Goal: Task Accomplishment & Management: Complete application form

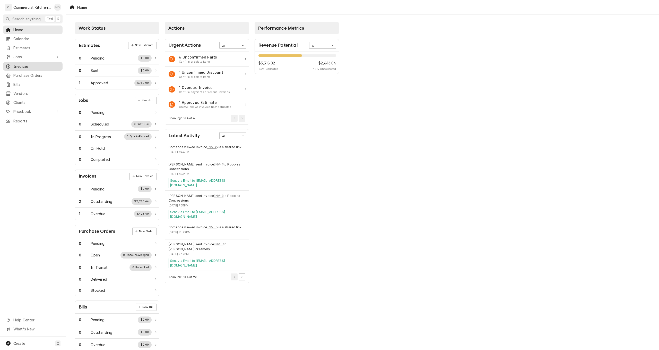
click at [29, 64] on span "Invoices" at bounding box center [36, 66] width 47 height 5
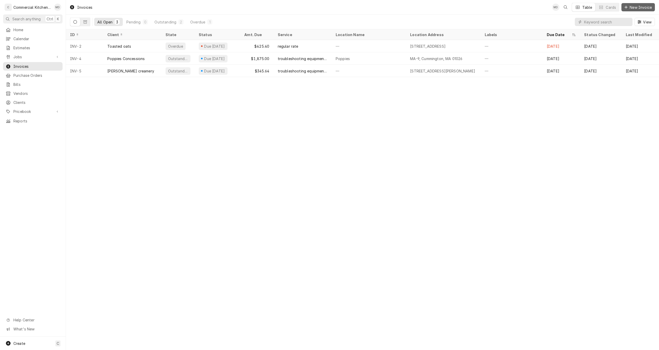
click at [635, 7] on span "New Invoice" at bounding box center [640, 7] width 24 height 5
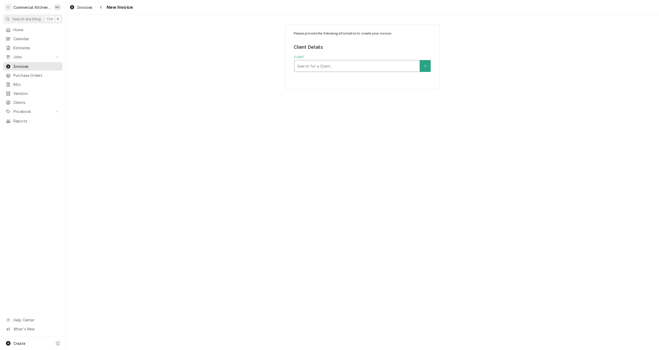
click at [326, 65] on div "Client" at bounding box center [357, 65] width 120 height 9
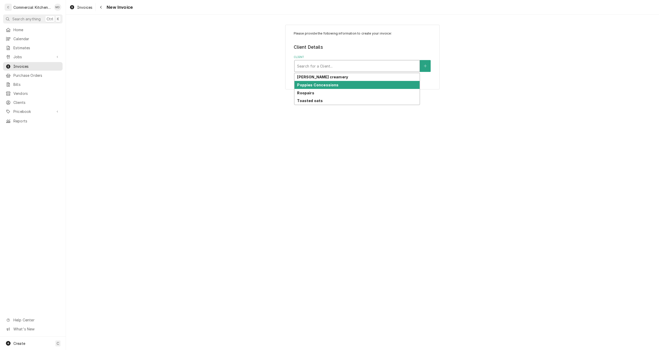
click at [328, 86] on strong "Poppies Concessions" at bounding box center [317, 85] width 41 height 4
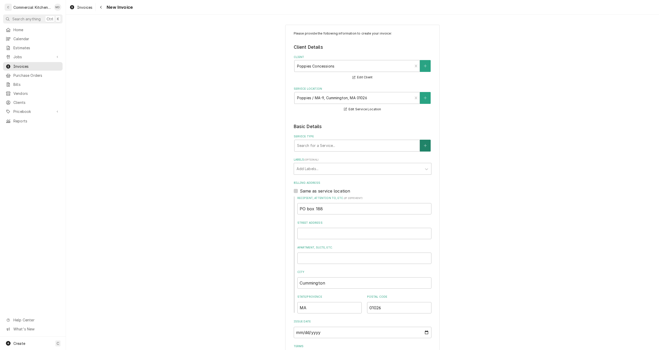
click at [421, 145] on button "Service Type" at bounding box center [425, 145] width 11 height 12
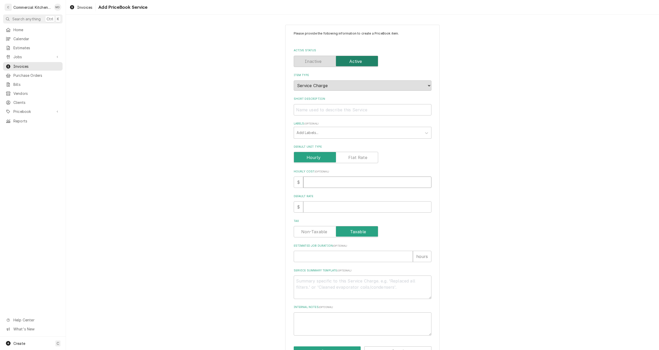
click at [306, 181] on input "Hourly Cost ( optional )" at bounding box center [367, 181] width 128 height 11
click at [300, 108] on input "Short Description" at bounding box center [363, 109] width 138 height 11
type textarea "x"
type input "c"
type textarea "x"
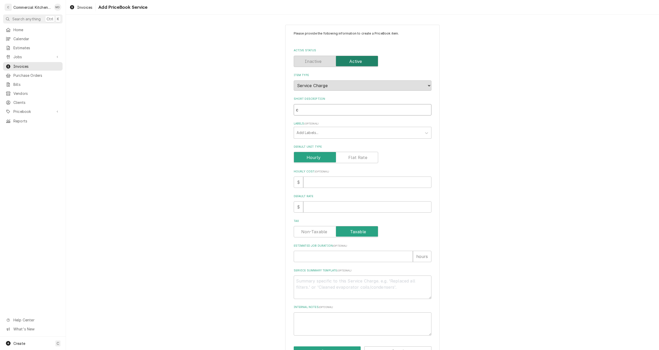
type input "cl"
type textarea "x"
type input "cle"
type textarea "x"
type input "clea"
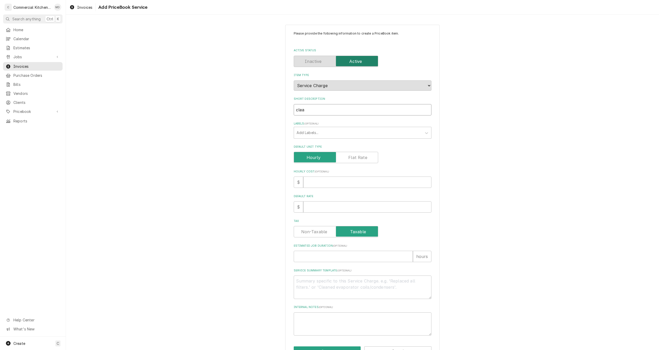
type textarea "x"
type input "clean"
type textarea "x"
type input "cleani"
type textarea "x"
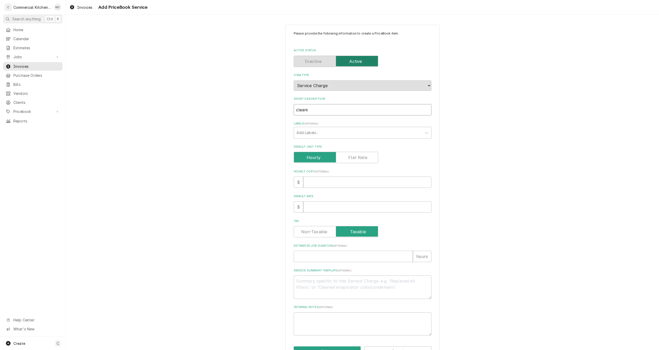
type input "cleanin"
type textarea "x"
type input "cleaning"
type textarea "x"
type input "cleaning"
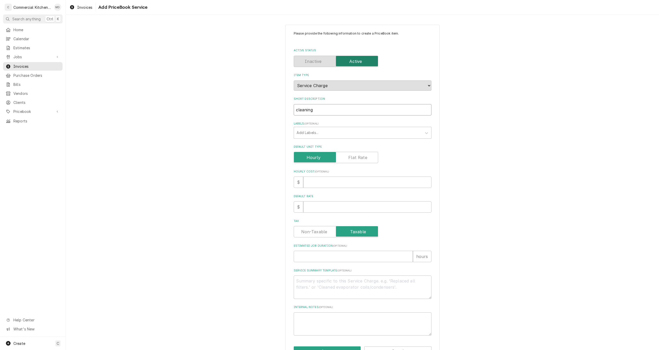
type textarea "x"
type input "cleaning a"
type textarea "x"
type input "cleaning an"
type textarea "x"
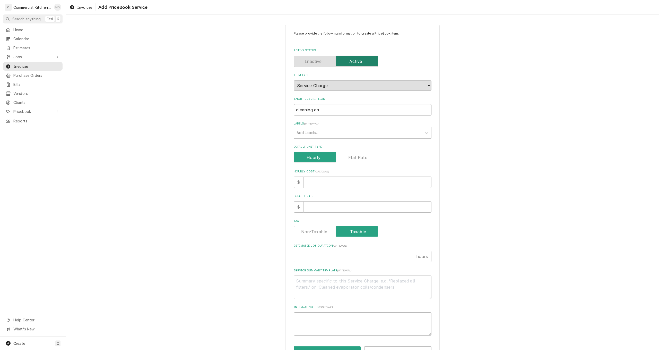
type input "cleaning and"
type textarea "x"
type input "cleaning and"
type textarea "x"
type input "cleaning and s"
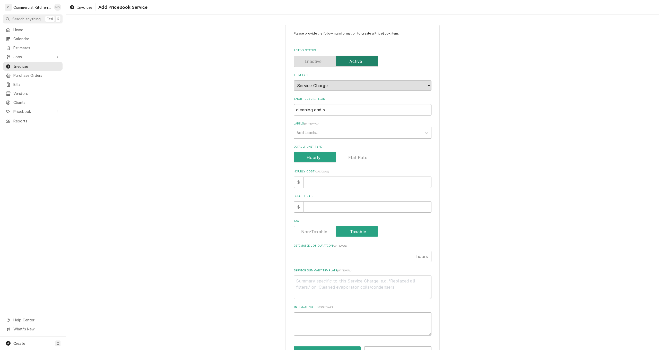
type textarea "x"
type input "cleaning and se"
type textarea "x"
type input "cleaning and set"
type textarea "x"
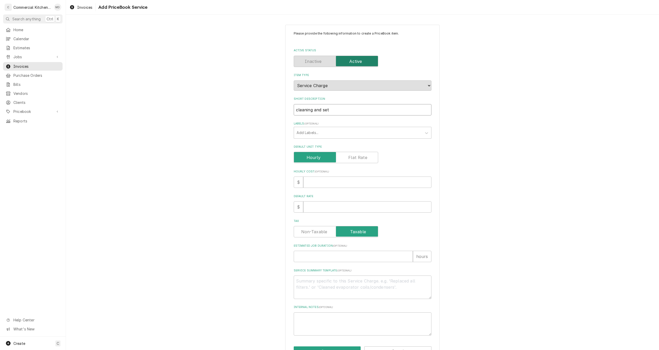
type input "cleaning and sett"
type textarea "x"
type input "cleaning and setti"
type textarea "x"
type input "cleaning and settin"
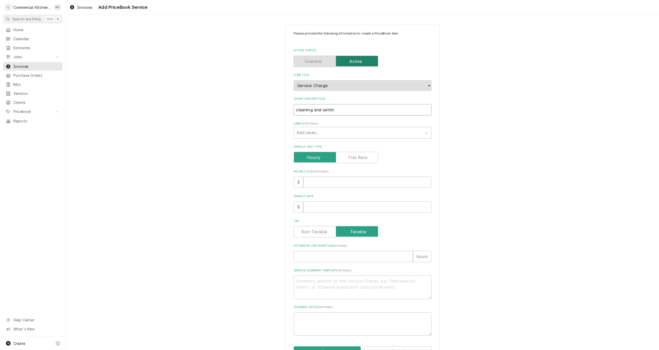
type textarea "x"
type input "cleaning and setting"
type textarea "x"
type input "cleaning and setting"
type textarea "x"
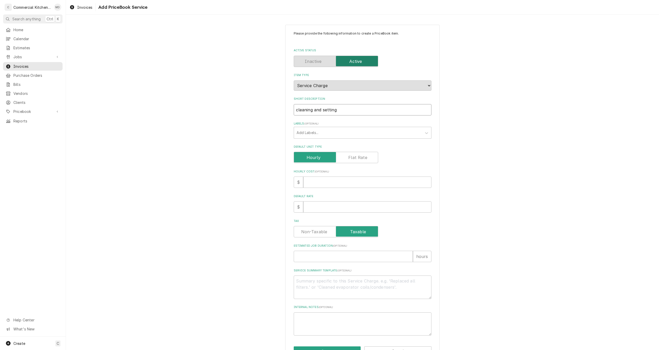
type input "cleaning and setting g"
type textarea "x"
type input "cleaning and setting ga"
type textarea "x"
type input "cleaning and setting gas"
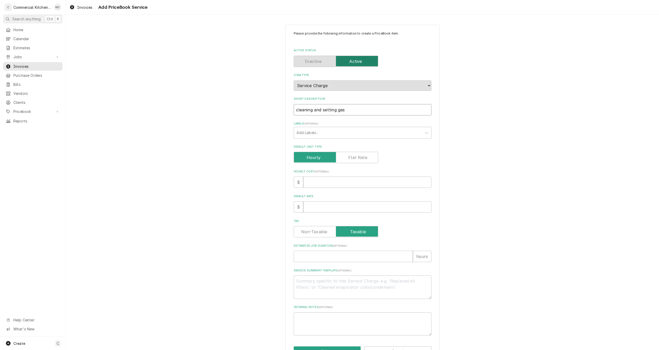
type textarea "x"
type input "cleaning and setting gas"
type textarea "x"
type input "cleaning and setting gas p"
type textarea "x"
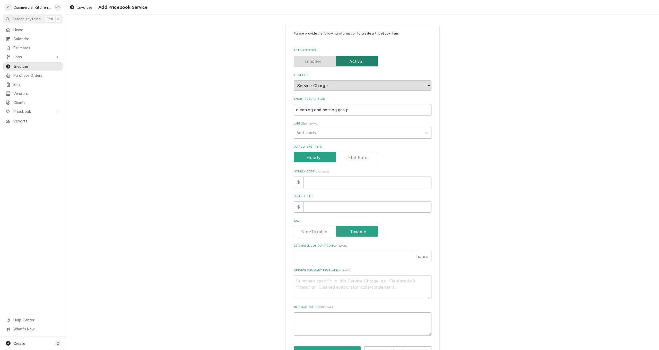
type input "cleaning and setting gas pr"
type textarea "x"
type input "cleaning and setting gas pre"
type textarea "x"
type input "cleaning and setting gas pres"
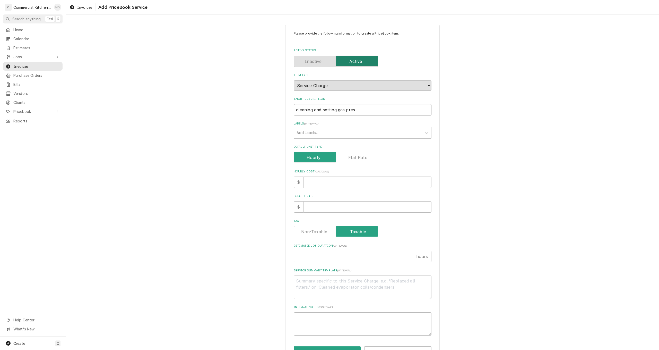
type textarea "x"
type input "cleaning and setting gas press"
type textarea "x"
type input "cleaning and setting gas pressu"
type textarea "x"
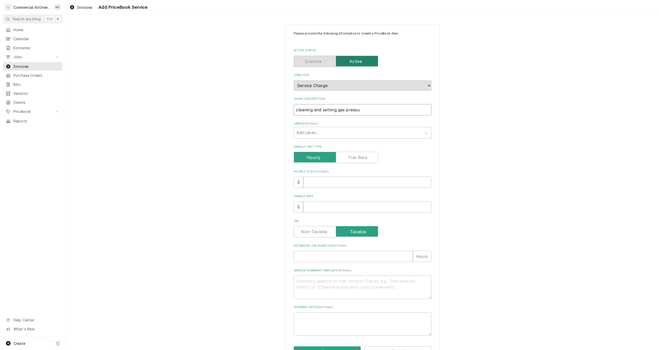
type input "cleaning and setting gas pressur"
type textarea "x"
type input "cleaning and setting gas pressure"
click at [303, 255] on input "Estimated Job Duration ( optional )" at bounding box center [353, 255] width 119 height 11
type textarea "x"
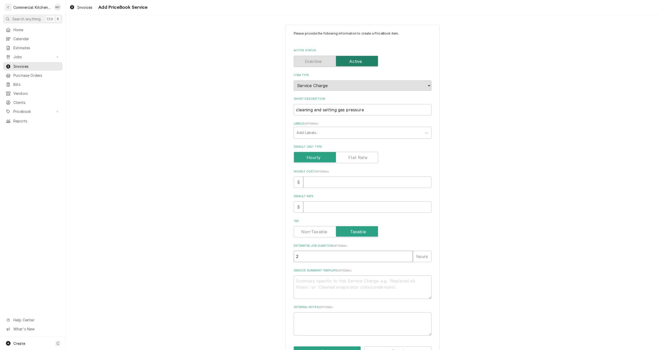
type input "2"
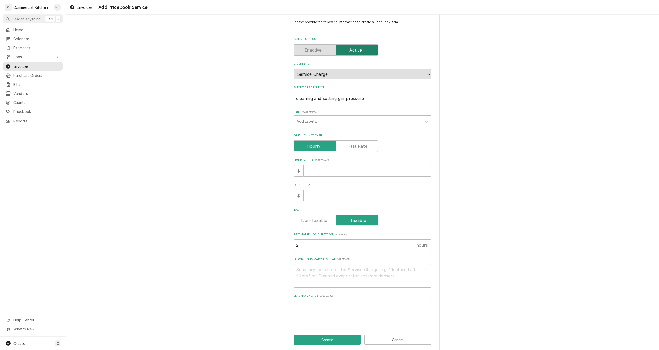
scroll to position [17, 0]
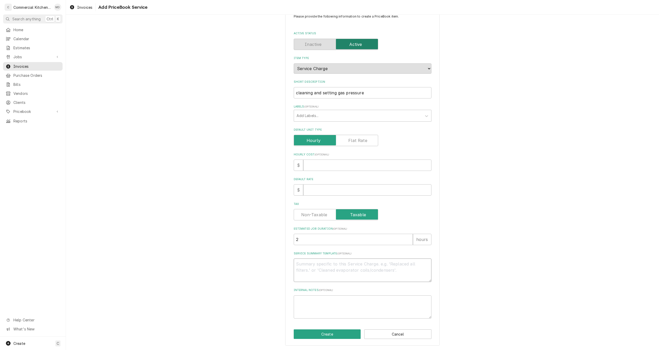
click at [303, 265] on textarea "Service Summary Template ( optional )" at bounding box center [363, 269] width 138 height 23
type textarea "x"
type textarea "I"
type textarea "x"
type textarea "I"
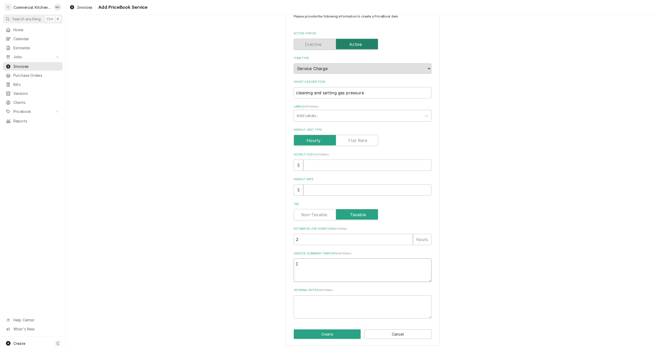
type textarea "x"
type textarea "I c"
type textarea "x"
type textarea "I cl"
type textarea "x"
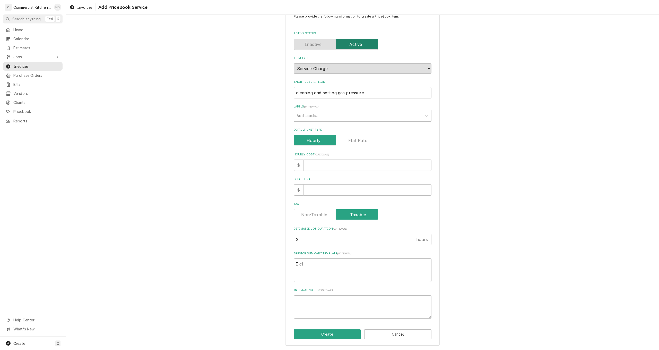
type textarea "I cle"
type textarea "x"
type textarea "I clea"
type textarea "x"
type textarea "I clean"
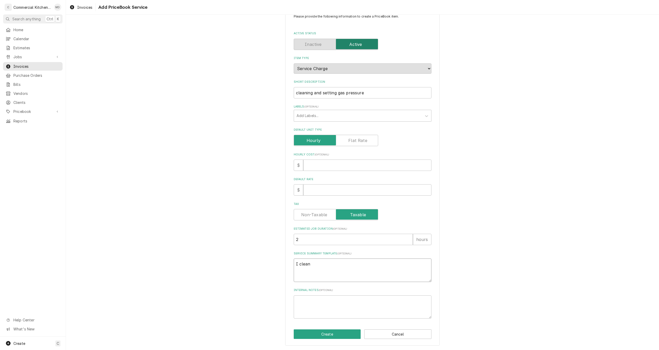
type textarea "x"
type textarea "I cleane"
type textarea "x"
type textarea "I cleaned"
type textarea "x"
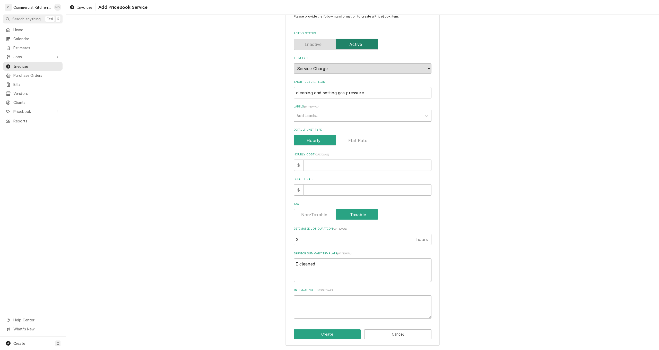
type textarea "I cleaned"
type textarea "x"
type textarea "I cleaned f"
type textarea "x"
type textarea "I cleaned fr"
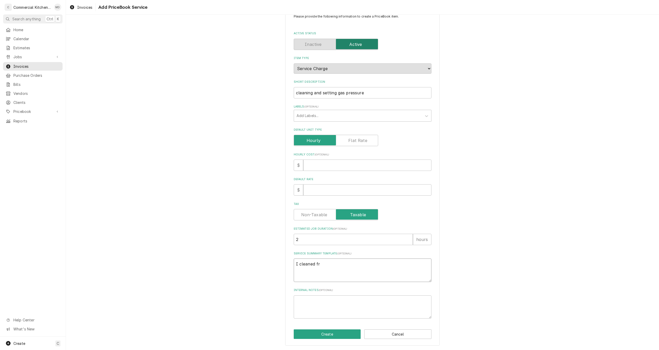
type textarea "x"
type textarea "I cleaned fry"
type textarea "x"
type textarea "I cleaned frye"
type textarea "x"
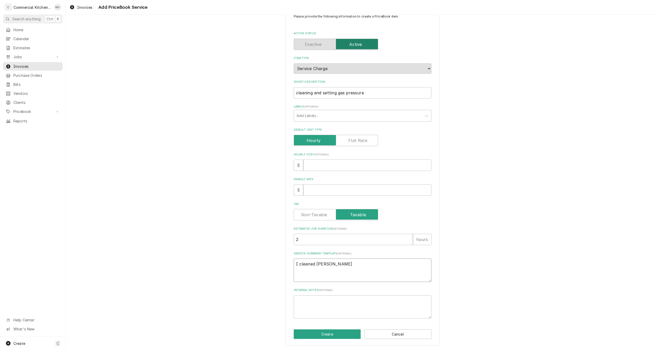
type textarea "I cleaned fryer"
type textarea "x"
type textarea "I cleaned fryer"
type textarea "x"
type textarea "I cleaned fryer"
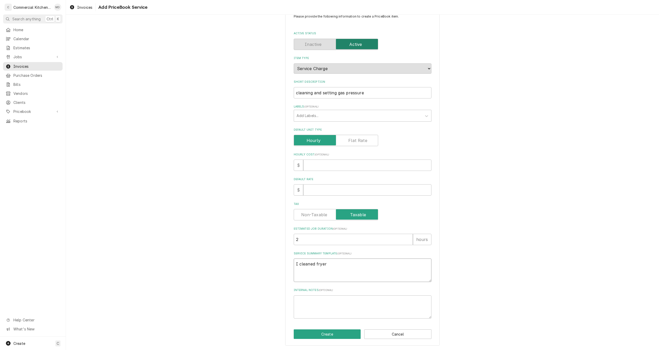
type textarea "x"
type textarea "I cleaned frye"
type textarea "x"
type textarea "I cleaned fry"
type textarea "x"
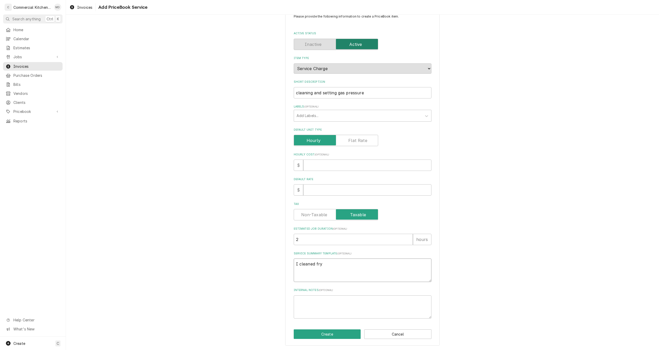
type textarea "I cleaned fr"
type textarea "x"
type textarea "I cleaned f"
type textarea "x"
type textarea "I cleaned"
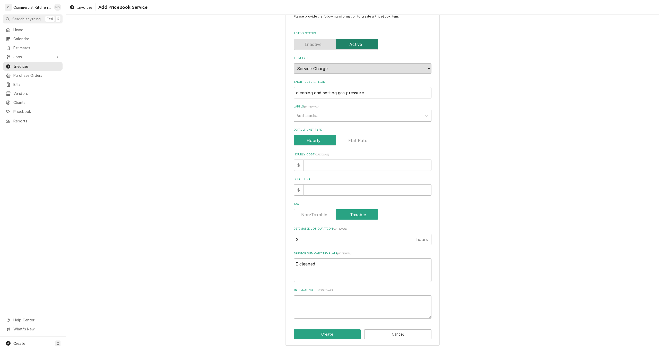
type textarea "x"
type textarea "I cleaned s"
type textarea "x"
type textarea "I cleaned so"
type textarea "x"
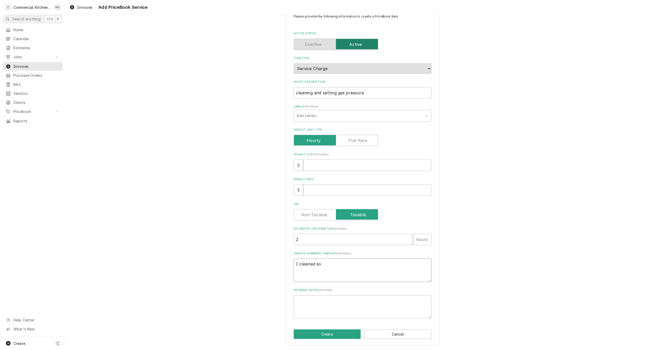
type textarea "I cleaned soo"
type textarea "x"
type textarea "I cleaned soot"
type textarea "x"
type textarea "I cleaned soot"
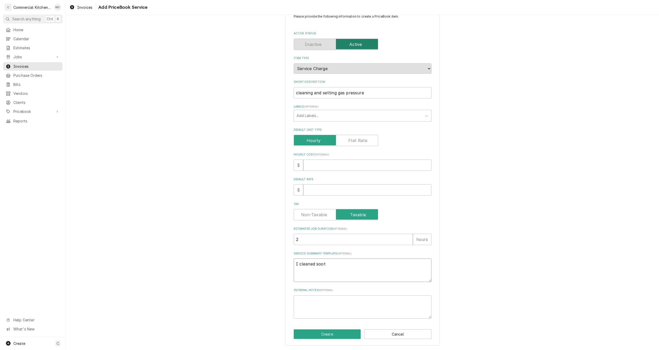
type textarea "x"
type textarea "I cleaned soot f"
type textarea "x"
type textarea "I cleaned soot fr"
type textarea "x"
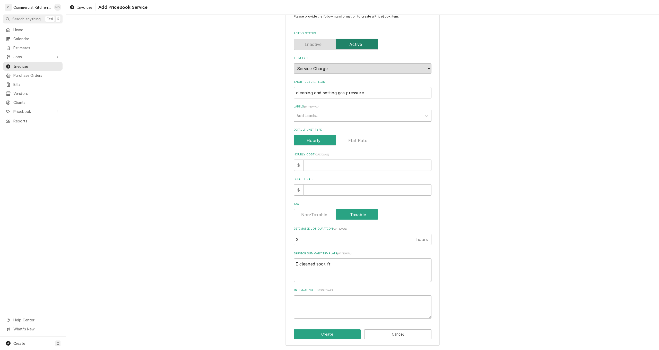
type textarea "I cleaned soot fro"
type textarea "x"
type textarea "I cleaned soot from"
type textarea "x"
type textarea "I cleaned soot from"
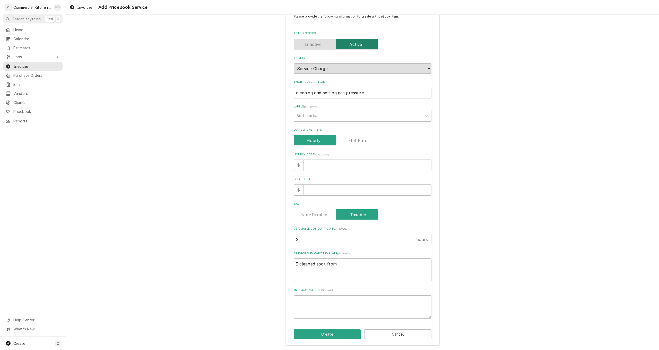
type textarea "x"
type textarea "I cleaned soot from t"
type textarea "x"
type textarea "I cleaned soot from th"
type textarea "x"
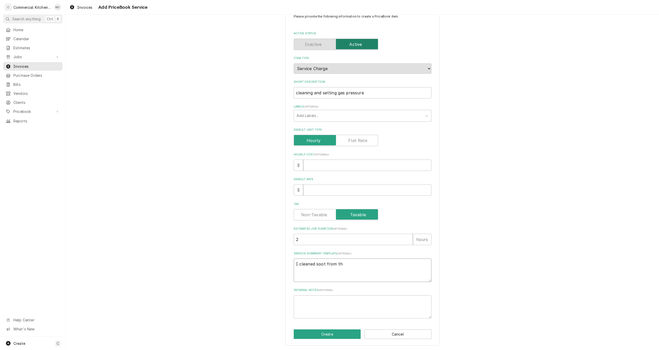
type textarea "I cleaned soot from the"
type textarea "x"
type textarea "I cleaned soot from the"
type textarea "x"
type textarea "I cleaned soot from the f"
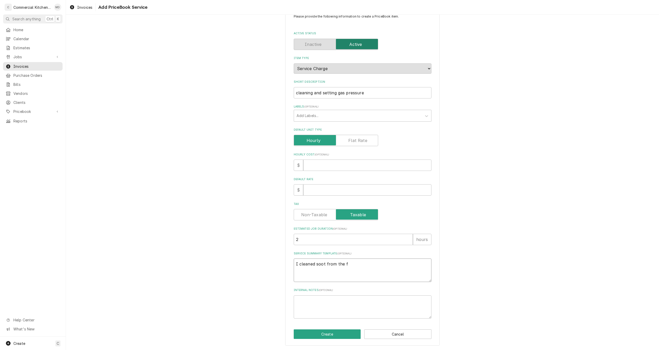
type textarea "x"
type textarea "I cleaned soot from the fr"
type textarea "x"
type textarea "I cleaned soot from the fry"
type textarea "x"
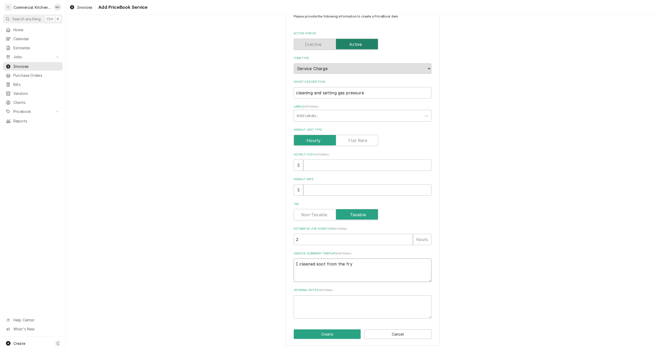
type textarea "I cleaned soot from the frye"
type textarea "x"
type textarea "I cleaned soot from the fryer"
type textarea "x"
type textarea "I cleaned soot from the fryer"
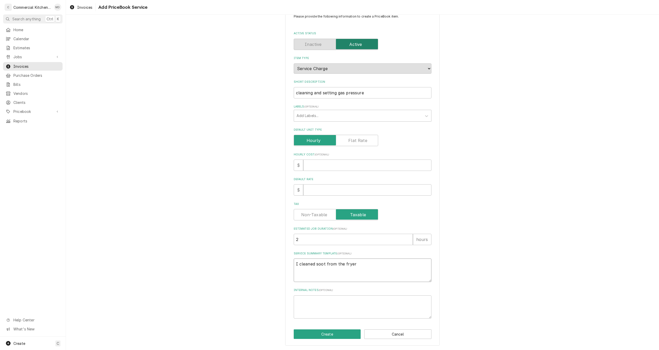
type textarea "x"
type textarea "I cleaned soot from the fryer a"
type textarea "x"
type textarea "I cleaned soot from the fryer an"
type textarea "x"
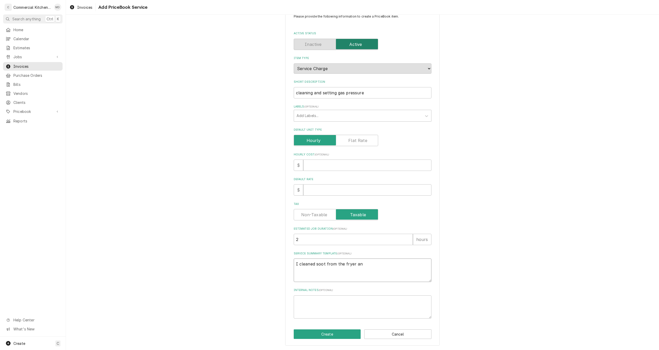
type textarea "I cleaned soot from the fryer and"
type textarea "x"
type textarea "I cleaned soot from the fryer and"
type textarea "x"
type textarea "I cleaned soot from the fryer and a"
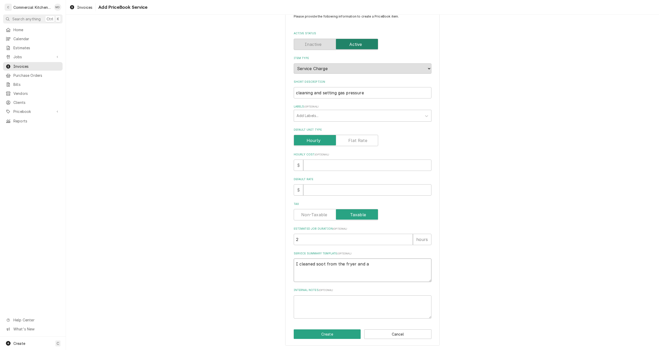
type textarea "x"
type textarea "I cleaned soot from the fryer and aj"
type textarea "x"
type textarea "I cleaned soot from the fryer and aju"
type textarea "x"
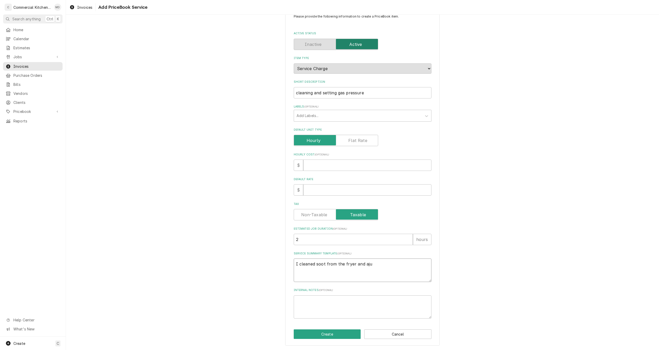
type textarea "I cleaned soot from the fryer and ajus"
type textarea "x"
type textarea "I cleaned soot from the fryer and ajust"
type textarea "x"
type textarea "I cleaned soot from the fryer and ajuste"
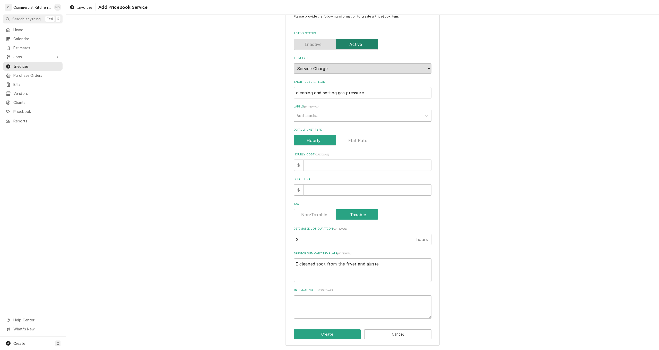
type textarea "x"
type textarea "I cleaned soot from the fryer and ajusted"
type textarea "x"
type textarea "I cleaned soot from the fryer and ajusted"
type textarea "x"
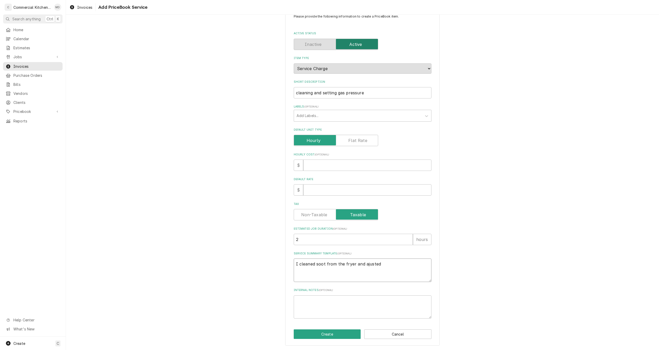
type textarea "I cleaned soot from the fryer and ajusted"
type textarea "x"
type textarea "I cleaned soot from the fryer and ajuste"
type textarea "x"
type textarea "I cleaned soot from the fryer and ajust"
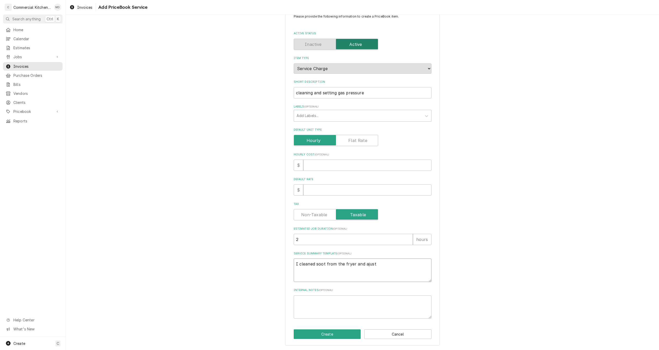
type textarea "x"
type textarea "I cleaned soot from the fryer and ajus"
type textarea "x"
type textarea "I cleaned soot from the fryer and aju"
type textarea "x"
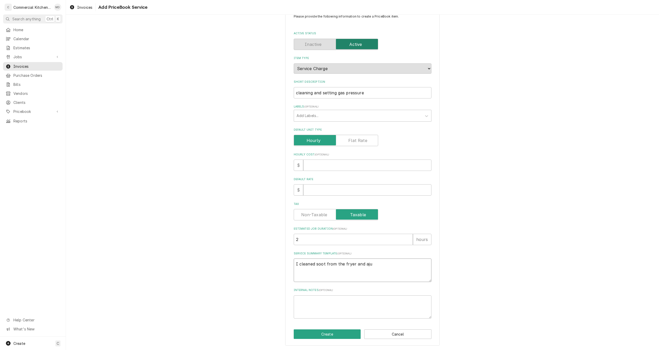
type textarea "I cleaned soot from the fryer and aj"
type textarea "x"
type textarea "I cleaned soot from the fryer and a"
type textarea "x"
type textarea "I cleaned soot from the fryer and ad"
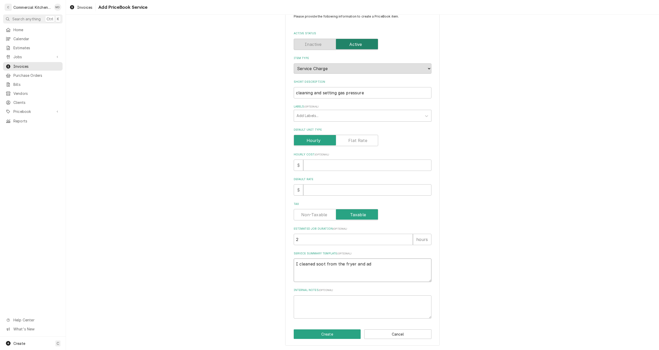
type textarea "x"
type textarea "I cleaned soot from the fryer and adj"
type textarea "x"
type textarea "I cleaned soot from the fryer and adju"
type textarea "x"
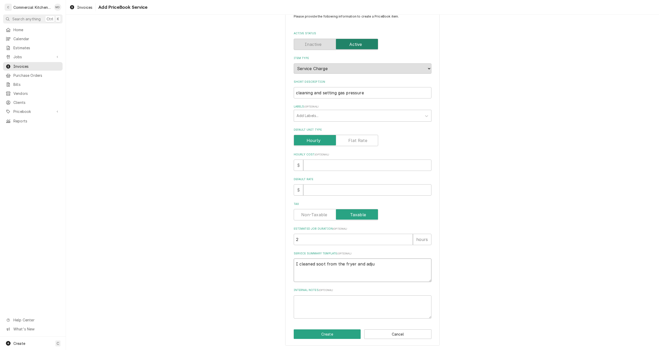
type textarea "I cleaned soot from the fryer and adjus"
type textarea "x"
type textarea "I cleaned soot from the fryer and adjust"
click at [319, 336] on button "Create" at bounding box center [327, 334] width 67 height 10
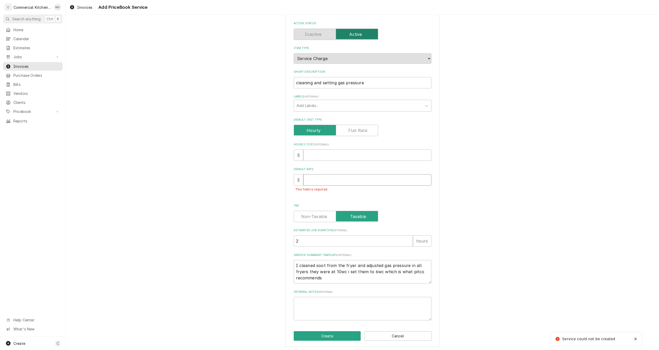
click at [310, 179] on input "Default Rate" at bounding box center [367, 179] width 128 height 11
click at [308, 153] on input "Hourly Cost ( optional )" at bounding box center [367, 154] width 128 height 11
click at [328, 336] on button "Create" at bounding box center [327, 336] width 67 height 10
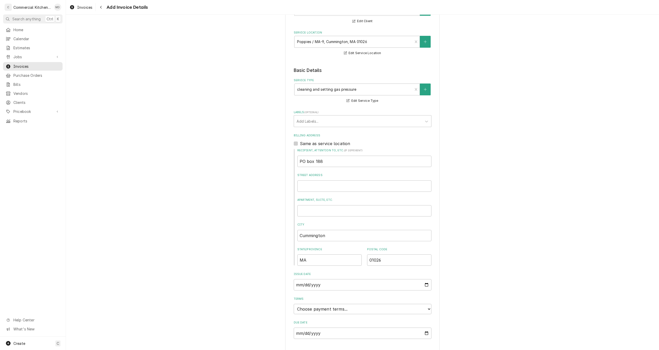
scroll to position [67, 0]
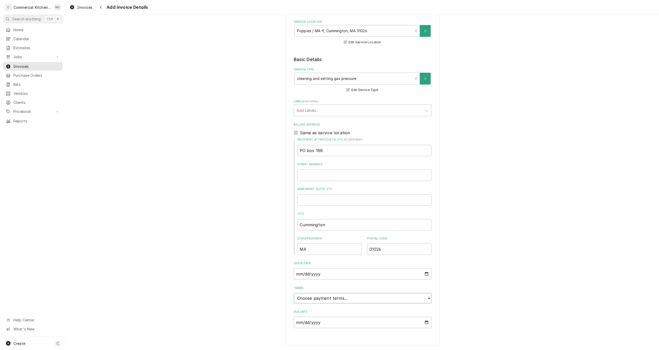
click at [425, 298] on select "Choose payment terms... Same Day Net 7 Net 14 Net 21 Net 30 Net 45 Net 60 Net 90" at bounding box center [363, 298] width 138 height 10
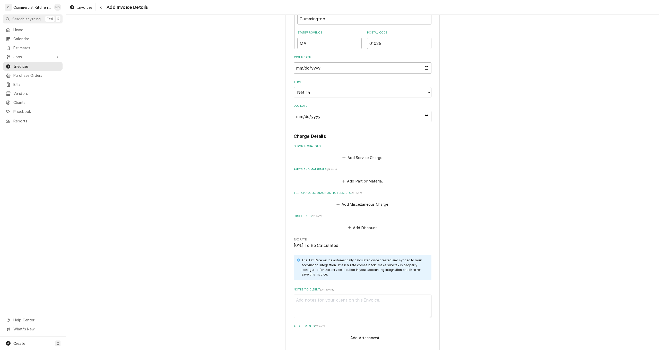
scroll to position [273, 0]
click at [369, 202] on button "Add Miscellaneous Charge" at bounding box center [363, 203] width 54 height 7
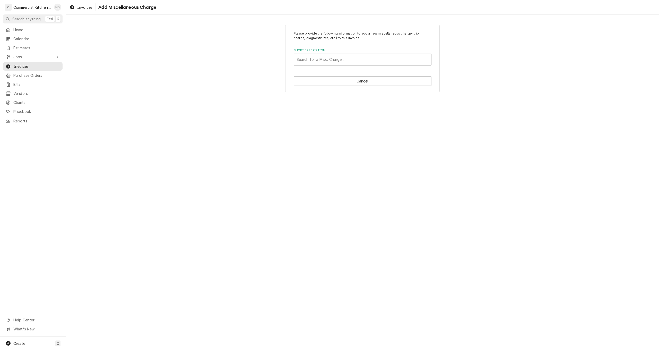
click at [332, 64] on div "Short Description" at bounding box center [362, 59] width 132 height 9
click at [330, 72] on div "travel charge" at bounding box center [362, 70] width 137 height 8
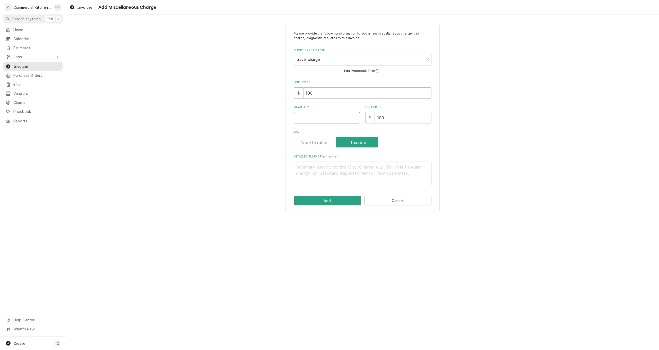
click at [310, 117] on input "Quantity" at bounding box center [327, 117] width 66 height 11
click at [343, 201] on button "Add" at bounding box center [327, 201] width 67 height 10
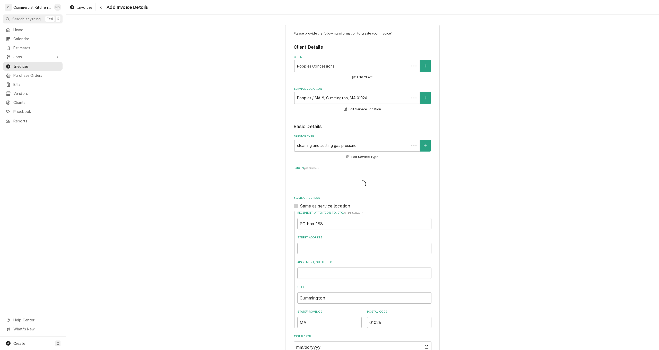
scroll to position [267, 0]
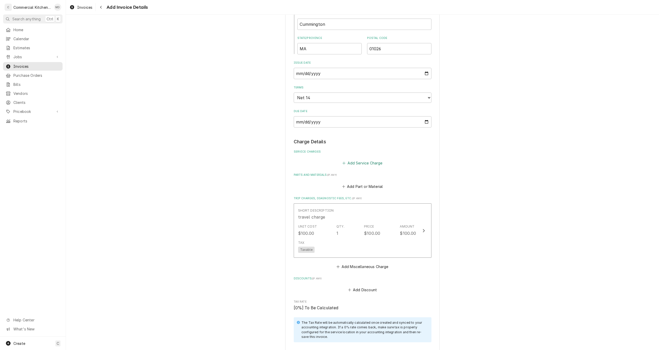
click at [364, 164] on button "Add Service Charge" at bounding box center [363, 162] width 42 height 7
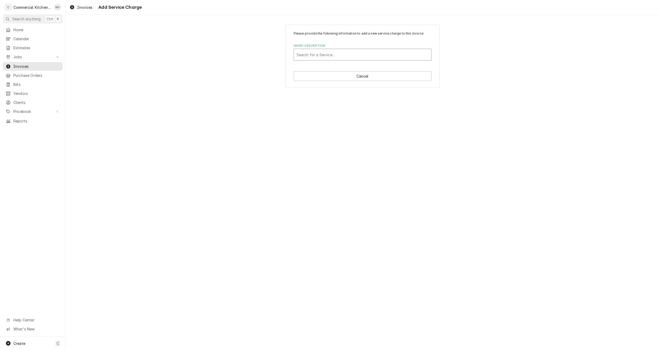
click at [328, 54] on div "Short Description" at bounding box center [362, 54] width 132 height 9
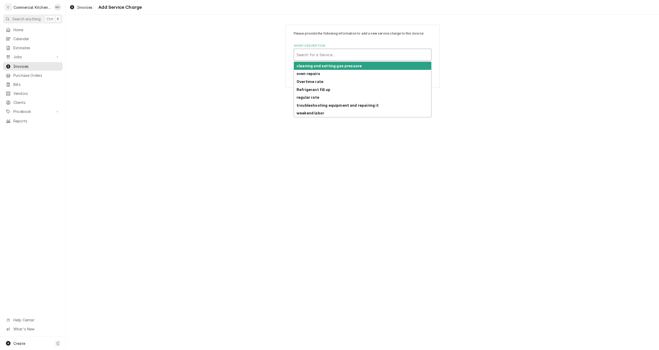
click at [339, 65] on strong "cleaning and setting gas pressure" at bounding box center [328, 66] width 65 height 4
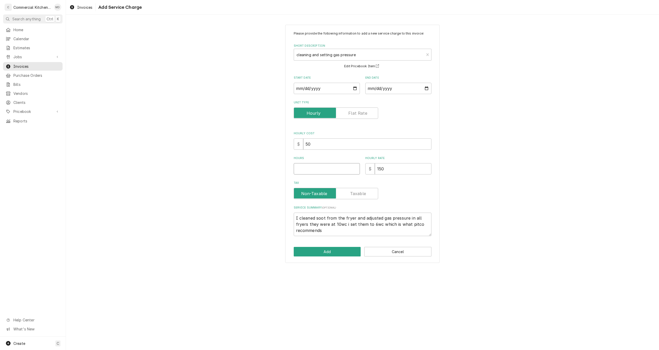
click at [303, 166] on input "Hours" at bounding box center [327, 168] width 66 height 11
click at [327, 250] on button "Add" at bounding box center [327, 252] width 67 height 10
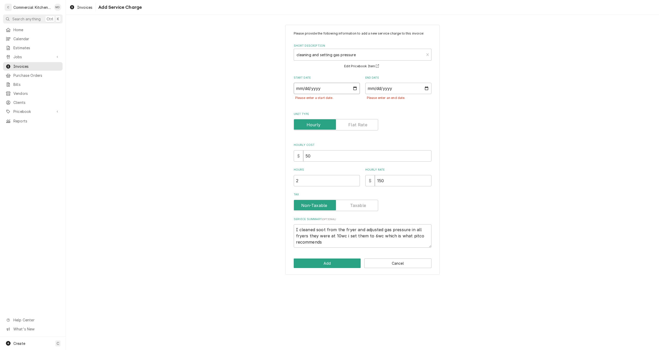
click at [353, 89] on input "Start Date" at bounding box center [327, 88] width 66 height 11
click at [420, 88] on input "End Date" at bounding box center [398, 88] width 66 height 11
click at [427, 87] on input "End Date" at bounding box center [398, 88] width 66 height 11
click at [335, 264] on button "Add" at bounding box center [327, 263] width 67 height 10
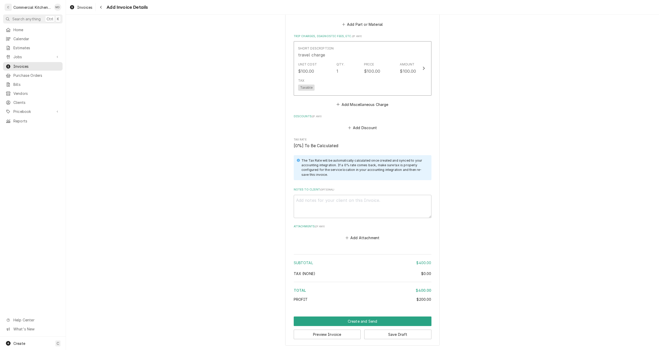
scroll to position [531, 0]
click at [360, 320] on button "Create and Send" at bounding box center [363, 321] width 138 height 10
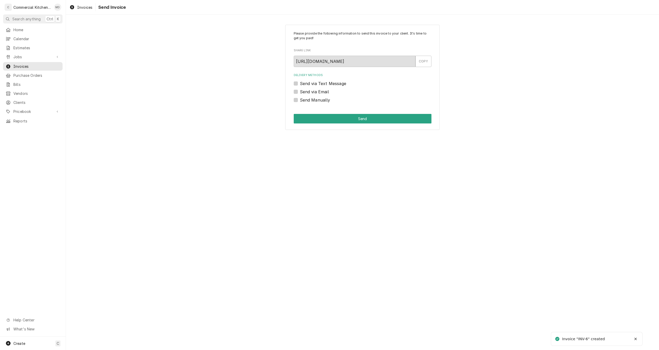
click at [300, 91] on label "Send via Email" at bounding box center [314, 92] width 29 height 6
click at [300, 91] on input "Send via Email" at bounding box center [369, 94] width 138 height 11
checkbox input "true"
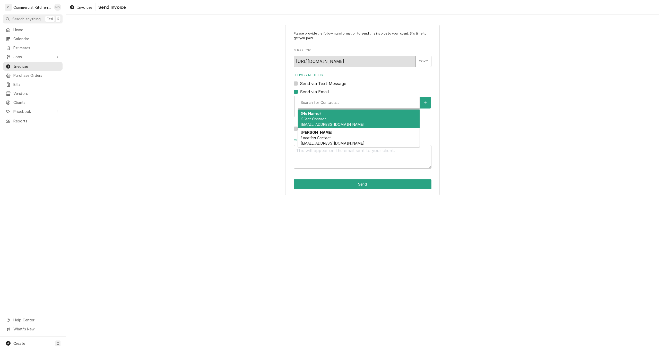
click at [338, 102] on div "Delivery Methods" at bounding box center [359, 102] width 116 height 9
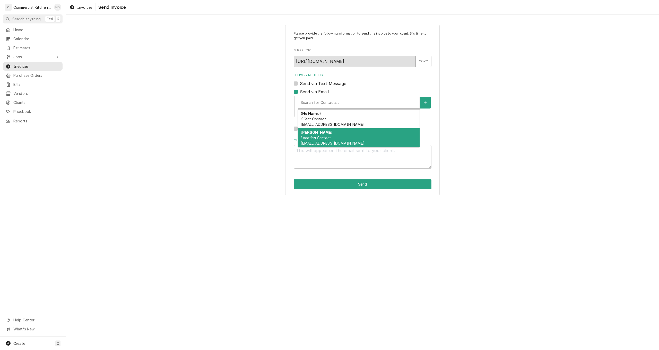
click at [338, 138] on div "gino orlandi Location Contact gjorlandi@verizon.net" at bounding box center [358, 137] width 121 height 19
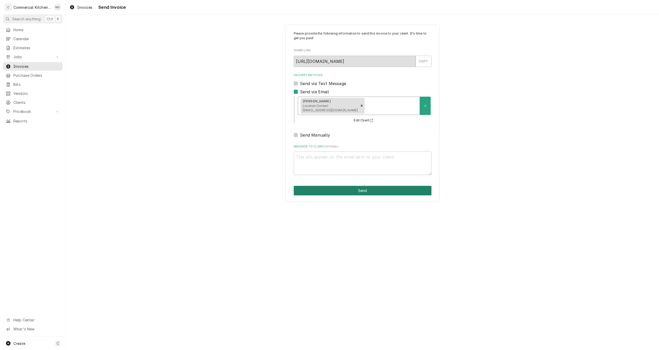
click at [363, 190] on button "Send" at bounding box center [363, 191] width 138 height 10
type textarea "x"
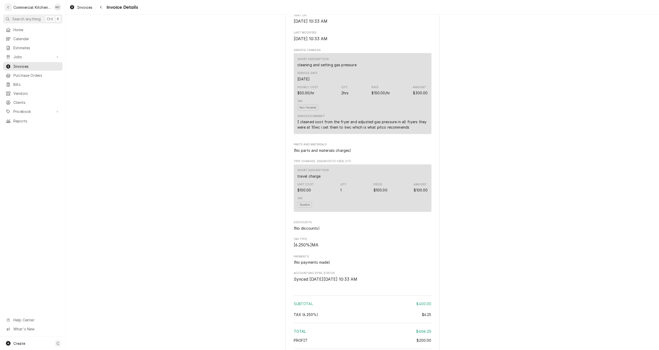
scroll to position [309, 0]
